Goal: Register for event/course

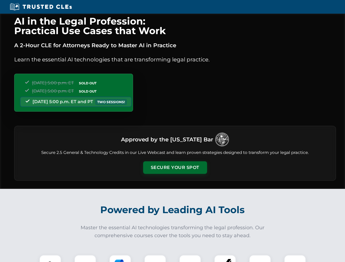
click at [175, 168] on button "Secure Your Spot" at bounding box center [175, 167] width 64 height 13
click at [50, 258] on img at bounding box center [50, 266] width 16 height 16
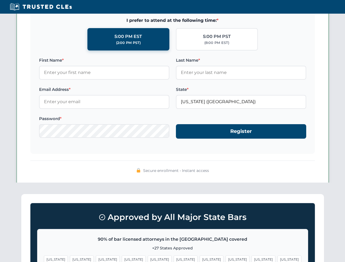
click at [200, 258] on span "[US_STATE]" at bounding box center [212, 259] width 24 height 8
click at [251, 258] on span "[US_STATE]" at bounding box center [263, 259] width 24 height 8
